Goal: Transaction & Acquisition: Subscribe to service/newsletter

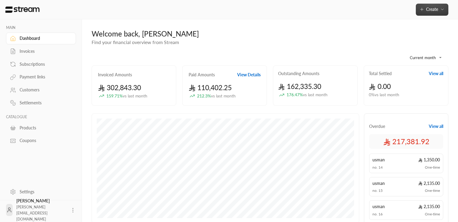
click at [437, 7] on span "Create" at bounding box center [432, 9] width 12 height 5
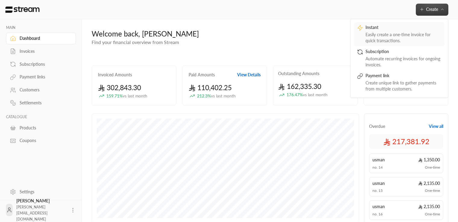
click at [388, 36] on div "Easily create a one-time invoice for quick transactions." at bounding box center [404, 38] width 76 height 12
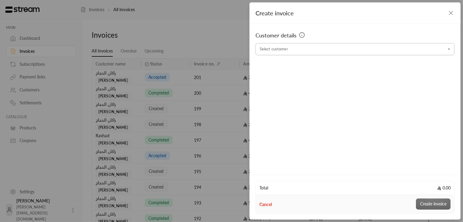
click at [446, 49] on icon "Open" at bounding box center [449, 49] width 6 height 6
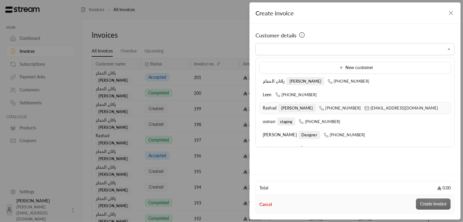
click at [286, 109] on span "[PERSON_NAME]" at bounding box center [296, 108] width 37 height 8
type input "**********"
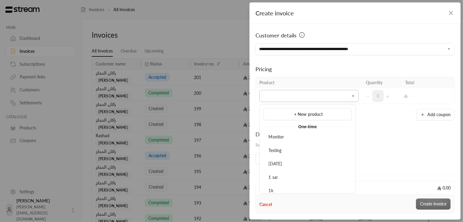
click at [298, 97] on input "Select customer" at bounding box center [308, 96] width 99 height 11
type input "*"
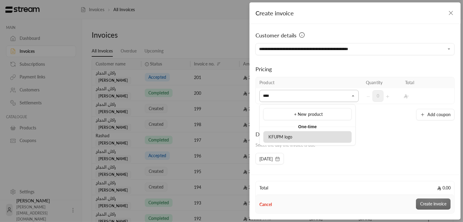
type input "****"
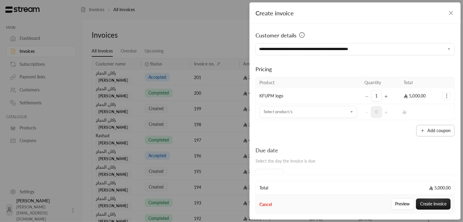
click at [441, 130] on button "Add coupon" at bounding box center [435, 130] width 38 height 11
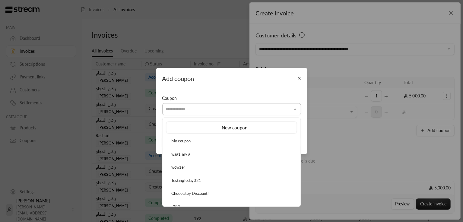
click at [216, 109] on input "Select customer" at bounding box center [231, 109] width 139 height 11
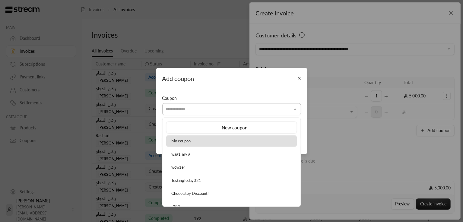
type input "*********"
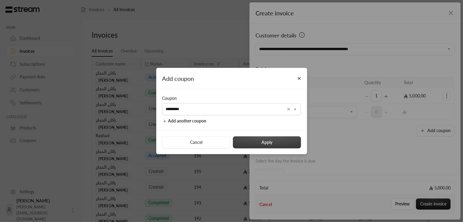
click at [265, 146] on button "Apply" at bounding box center [267, 142] width 68 height 12
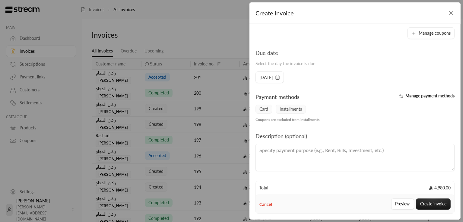
scroll to position [113, 0]
click at [400, 201] on button "Preview" at bounding box center [402, 203] width 23 height 11
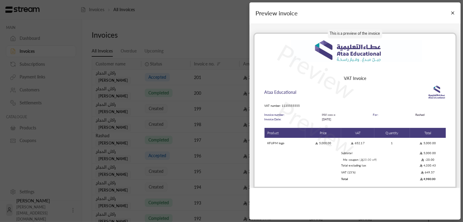
click at [386, 25] on div "This is a preview of the invoice Preview Preview VAT Invoice Ataa Educational V…" at bounding box center [354, 106] width 211 height 164
click at [393, 67] on img at bounding box center [354, 52] width 201 height 36
click at [454, 13] on button "Close" at bounding box center [452, 13] width 11 height 11
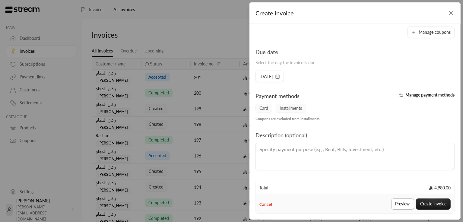
click at [399, 205] on button "Preview" at bounding box center [402, 203] width 23 height 11
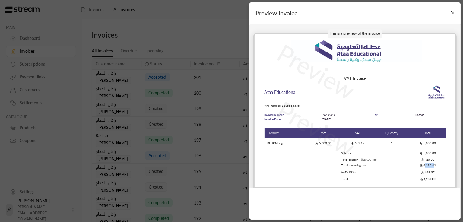
drag, startPoint x: 434, startPoint y: 165, endPoint x: 425, endPoint y: 165, distance: 8.7
click at [425, 165] on td "4,330.43" at bounding box center [428, 165] width 36 height 6
click at [450, 15] on button "Close" at bounding box center [452, 13] width 11 height 11
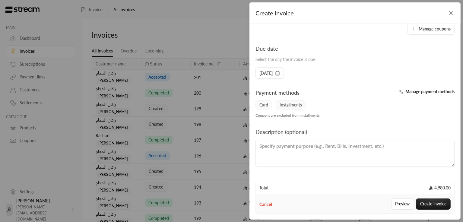
scroll to position [117, 0]
click at [329, 150] on textarea at bounding box center [354, 152] width 199 height 27
click at [432, 205] on button "Create invoice" at bounding box center [433, 203] width 35 height 11
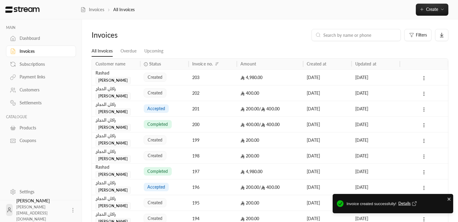
click at [407, 204] on span "Details" at bounding box center [408, 203] width 20 height 6
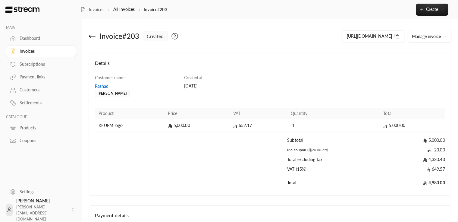
scroll to position [0, 0]
click at [441, 34] on button "Manage invoice" at bounding box center [429, 36] width 43 height 12
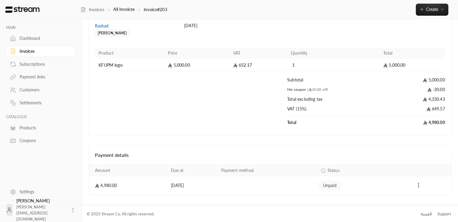
click at [419, 185] on icon "Payments" at bounding box center [419, 185] width 6 height 6
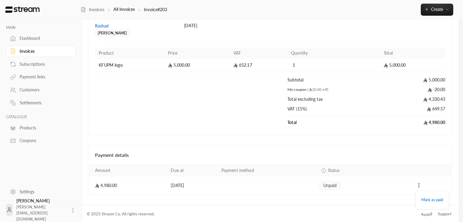
click at [419, 185] on div at bounding box center [231, 111] width 463 height 222
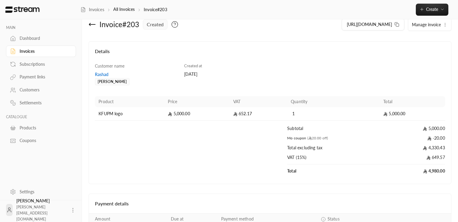
scroll to position [0, 0]
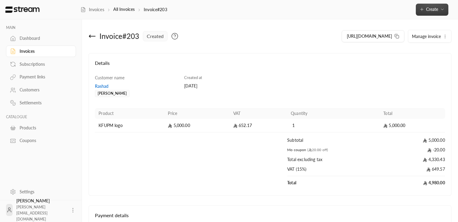
click at [439, 6] on button "Create" at bounding box center [432, 10] width 33 height 12
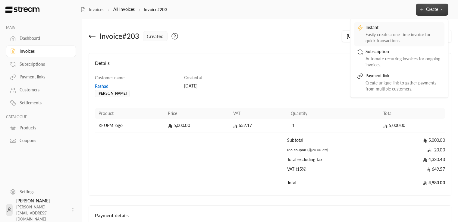
click at [404, 30] on div "Instant" at bounding box center [404, 27] width 76 height 7
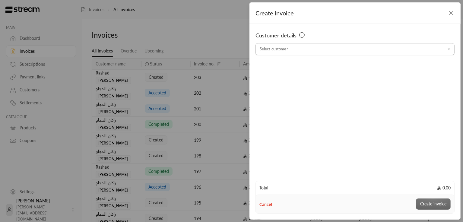
click at [448, 50] on icon "Open" at bounding box center [449, 49] width 6 height 6
click at [300, 170] on div "Customer details Select customer Select customer" at bounding box center [354, 98] width 211 height 149
click at [302, 35] on icon at bounding box center [302, 35] width 0 height 1
click at [451, 13] on icon "button" at bounding box center [451, 13] width 4 height 4
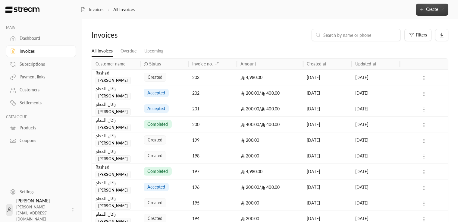
drag, startPoint x: 461, startPoint y: 65, endPoint x: 462, endPoint y: 61, distance: 4.5
click at [458, 61] on html "MAIN Dashboard Invoices Subscriptions Payment links Customers Settlements CATAL…" at bounding box center [229, 111] width 458 height 222
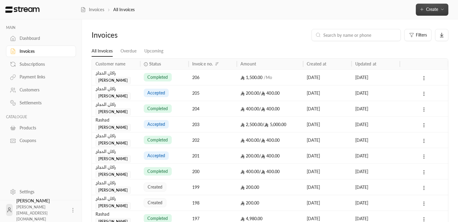
click at [445, 9] on button "Create" at bounding box center [432, 10] width 33 height 12
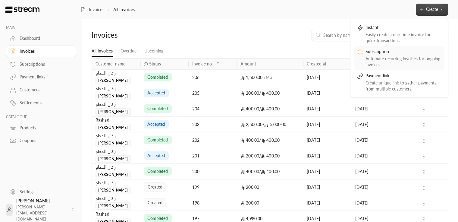
click at [391, 57] on div "Automate recurring invoices for ongoing invoices." at bounding box center [404, 62] width 76 height 12
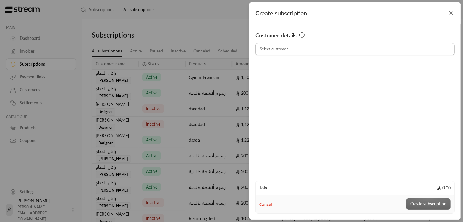
click at [331, 50] on input "Select customer" at bounding box center [354, 49] width 199 height 11
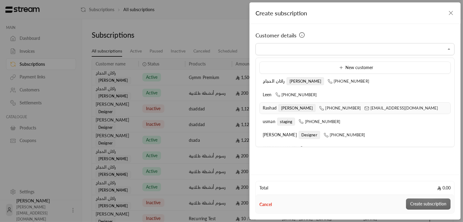
click at [319, 109] on icon at bounding box center [321, 108] width 5 height 5
type input "**********"
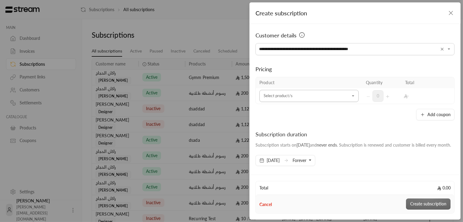
click at [350, 98] on icon "Open" at bounding box center [353, 96] width 6 height 6
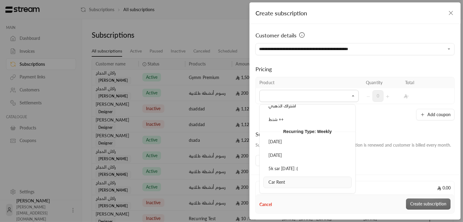
scroll to position [1339, 0]
click at [287, 178] on div "Car Rent" at bounding box center [307, 181] width 82 height 6
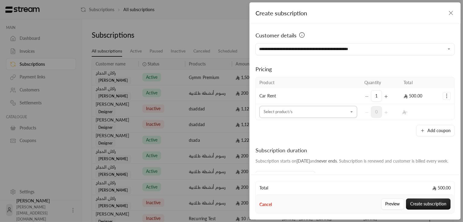
click at [348, 113] on icon "Open" at bounding box center [351, 112] width 6 height 6
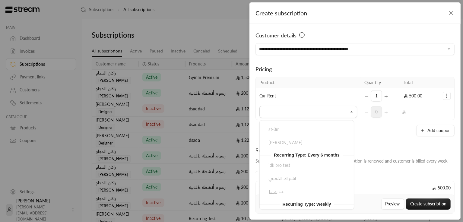
scroll to position [1297, 0]
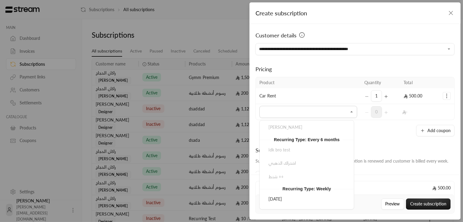
click at [312, 221] on div "5k sar [DATE] :(" at bounding box center [306, 226] width 80 height 6
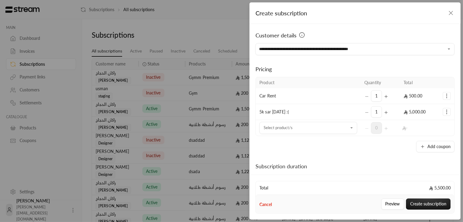
click at [444, 110] on icon "Selected Products" at bounding box center [446, 112] width 6 height 6
click at [427, 138] on span "Remove product" at bounding box center [426, 137] width 29 height 5
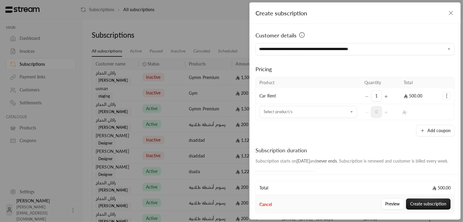
click at [443, 96] on icon "Selected Products" at bounding box center [446, 96] width 6 height 6
click at [427, 122] on span "Remove product" at bounding box center [426, 121] width 29 height 5
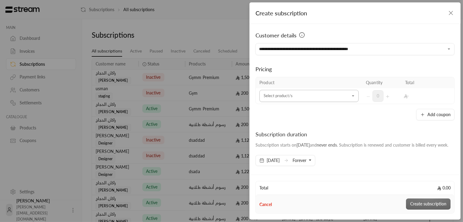
click at [324, 91] on input "Select customer" at bounding box center [308, 96] width 99 height 11
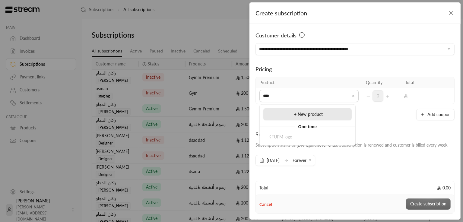
click at [328, 116] on div "+ New product" at bounding box center [307, 114] width 82 height 6
type input "**********"
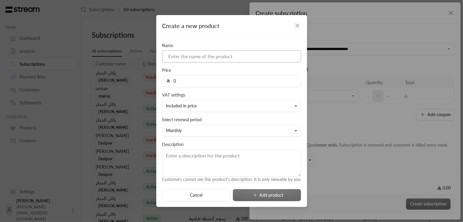
click at [219, 55] on input at bounding box center [231, 56] width 139 height 12
type input "Mo recurrent"
click at [221, 69] on div "Price 0" at bounding box center [231, 77] width 145 height 20
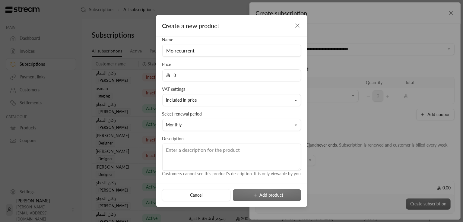
scroll to position [11, 0]
click at [224, 123] on button "Monthly" at bounding box center [231, 125] width 139 height 12
click at [202, 53] on link "Weekly" at bounding box center [231, 56] width 131 height 11
click at [259, 195] on div "Cancel Add product" at bounding box center [231, 195] width 139 height 12
click at [206, 70] on input "0" at bounding box center [233, 75] width 127 height 11
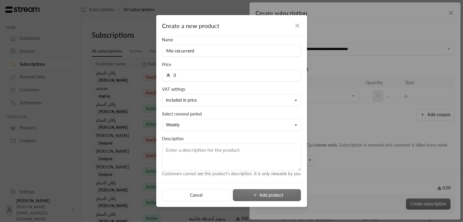
click at [206, 70] on input "0" at bounding box center [233, 75] width 127 height 11
type input "5000"
click at [270, 196] on button "Add product" at bounding box center [267, 195] width 68 height 12
type input "0"
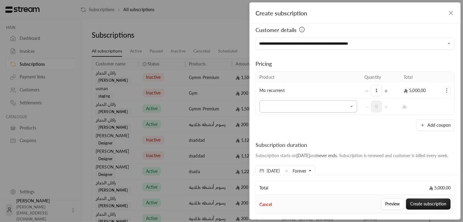
scroll to position [6, 0]
click at [349, 105] on icon "Open" at bounding box center [351, 106] width 6 height 6
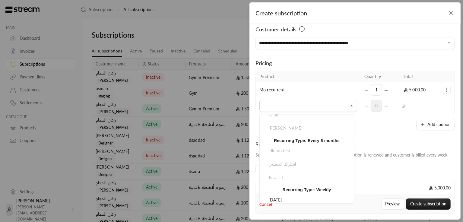
scroll to position [1290, 0]
drag, startPoint x: 281, startPoint y: 171, endPoint x: 323, endPoint y: 171, distance: 42.2
click at [323, 186] on span "Recurring Type: Weekly" at bounding box center [306, 189] width 55 height 7
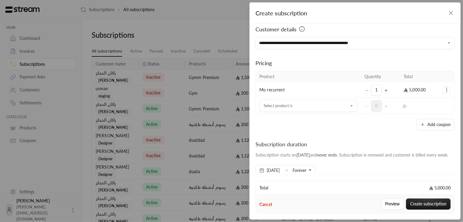
click at [365, 123] on div "Add coupon" at bounding box center [354, 124] width 199 height 11
click at [421, 201] on button "Create subscription" at bounding box center [428, 203] width 45 height 11
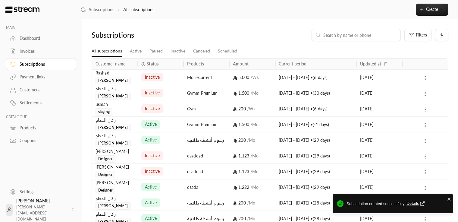
click at [408, 205] on span "Details" at bounding box center [417, 203] width 20 height 6
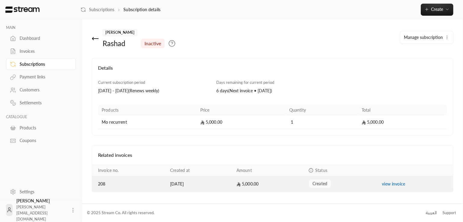
click at [393, 184] on link "view invoice" at bounding box center [392, 183] width 23 height 5
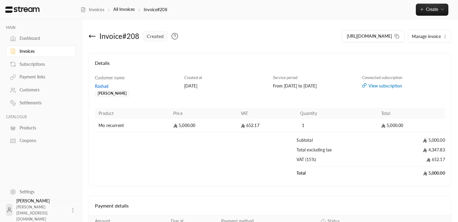
click at [388, 86] on div "View subscription" at bounding box center [403, 86] width 83 height 6
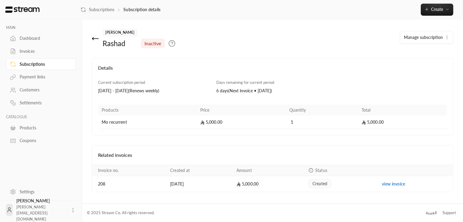
click at [88, 36] on div "[PERSON_NAME] inactive Manage subscription Details Current subscription period …" at bounding box center [272, 111] width 381 height 184
click at [93, 36] on icon at bounding box center [95, 38] width 7 height 7
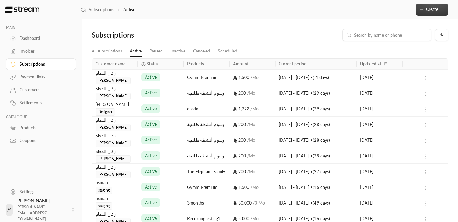
click at [437, 12] on button "Create" at bounding box center [432, 10] width 33 height 12
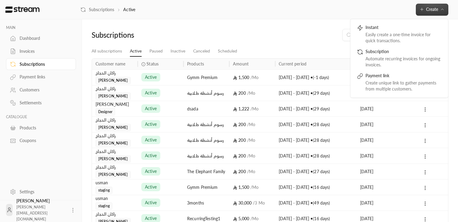
click at [170, 32] on div "Subscriptions" at bounding box center [134, 35] width 85 height 10
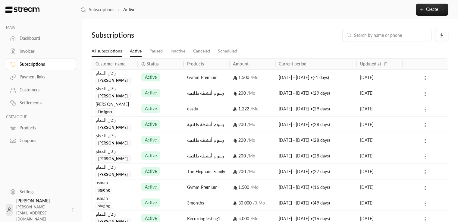
click at [103, 55] on link "All subscriptions" at bounding box center [107, 51] width 30 height 11
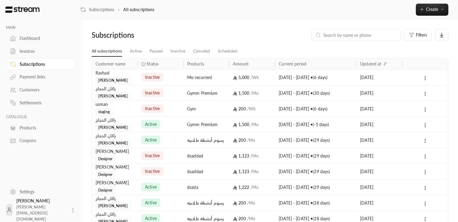
click at [180, 82] on div "inactive" at bounding box center [161, 77] width 46 height 16
